Goal: Find specific page/section: Find specific page/section

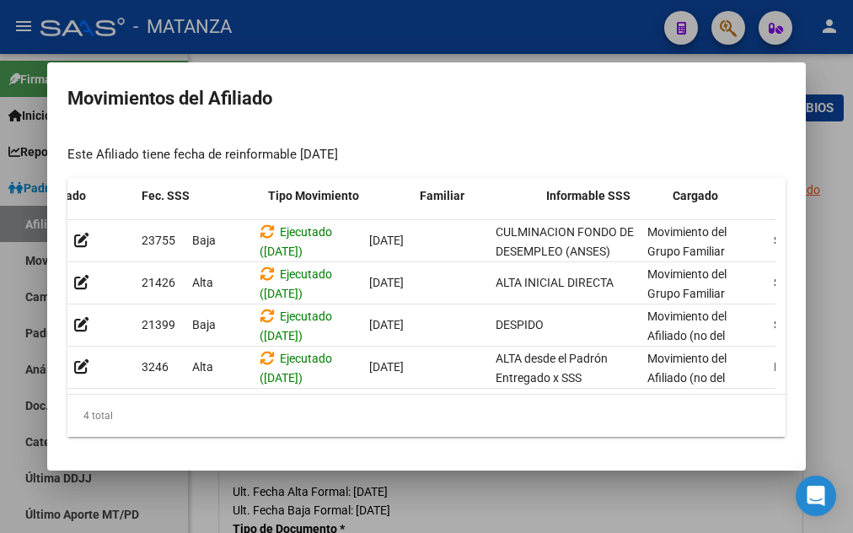
scroll to position [0, 228]
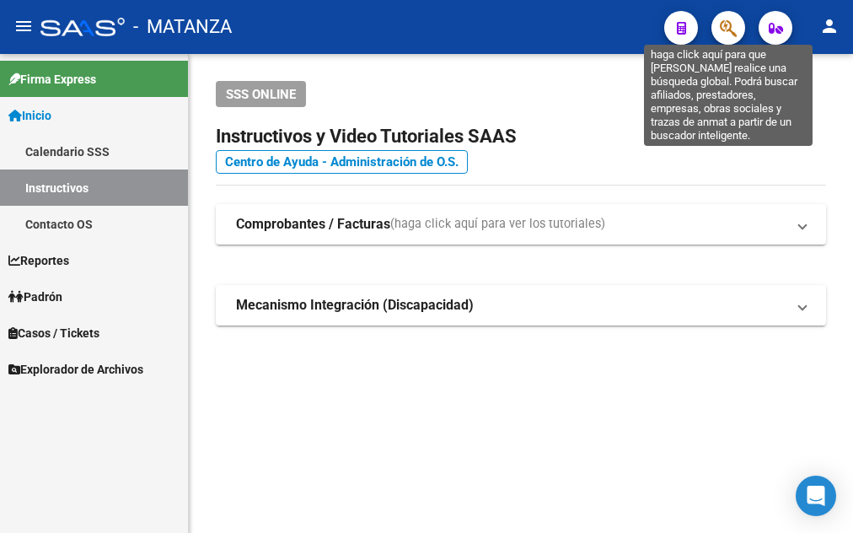
click at [732, 30] on icon "button" at bounding box center [728, 28] width 17 height 19
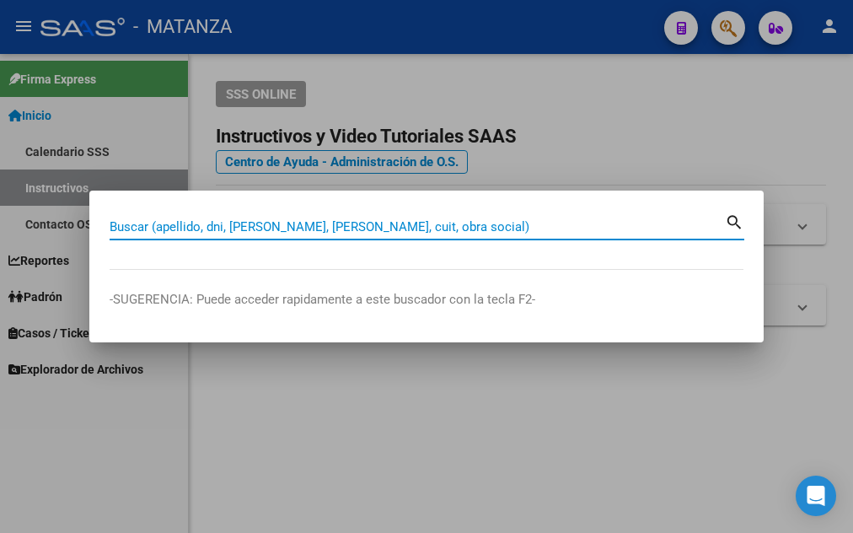
paste input "33742212"
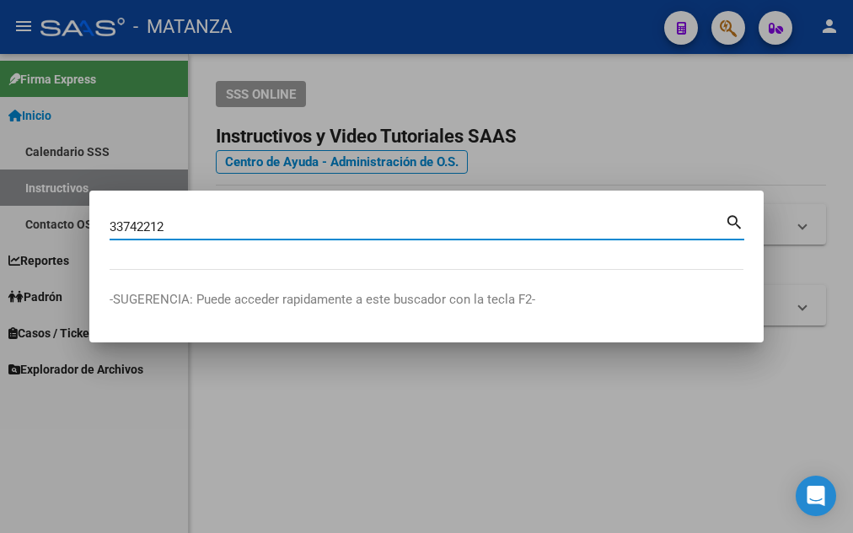
type input "33742212"
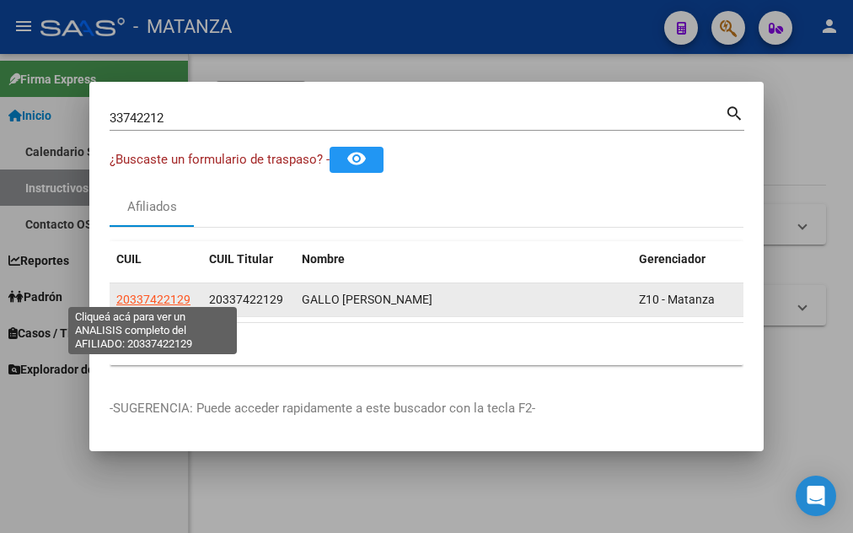
click at [134, 294] on span "20337422129" at bounding box center [153, 299] width 74 height 13
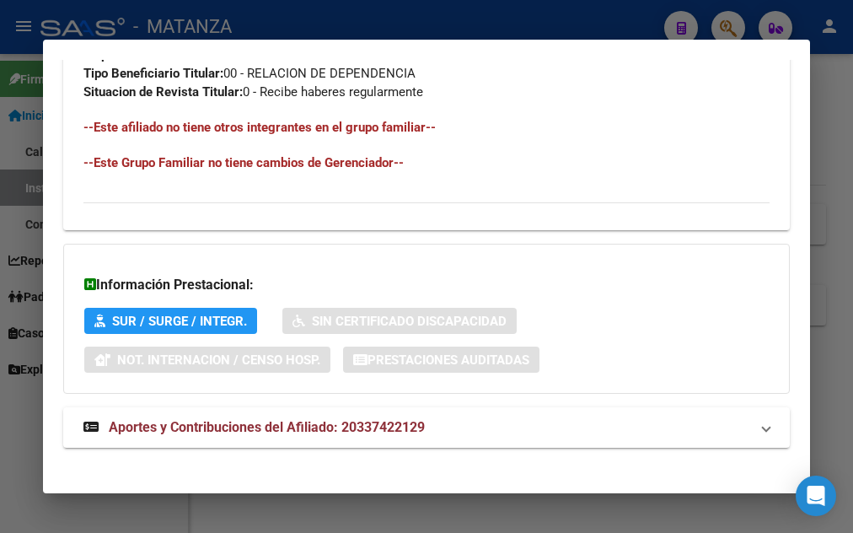
scroll to position [1099, 0]
